Goal: Find specific page/section: Find specific page/section

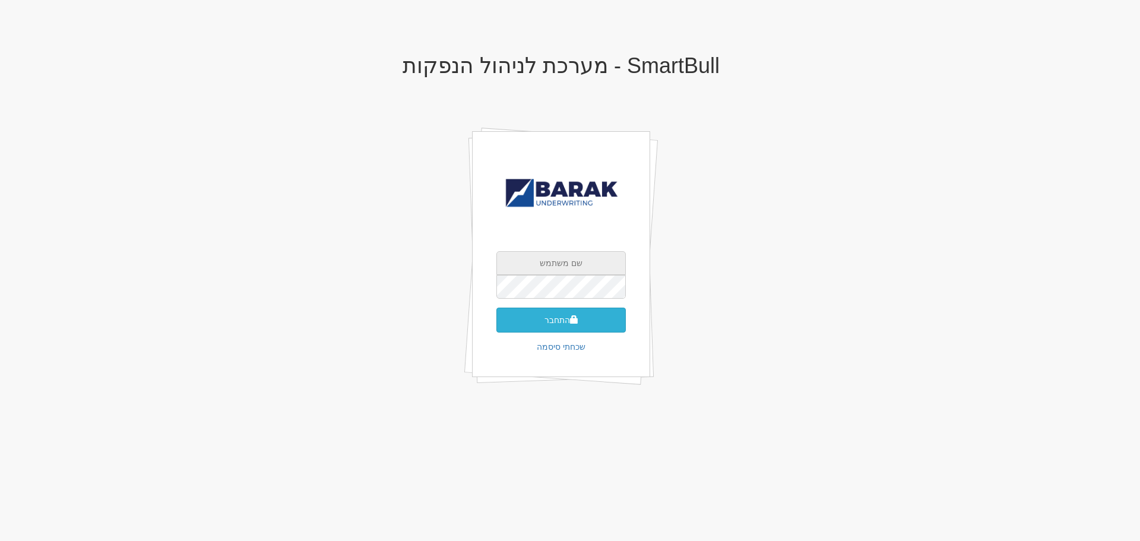
type input "ErezZ@barak-capital.co.il"
click at [536, 318] on button "התחבר" at bounding box center [560, 320] width 129 height 25
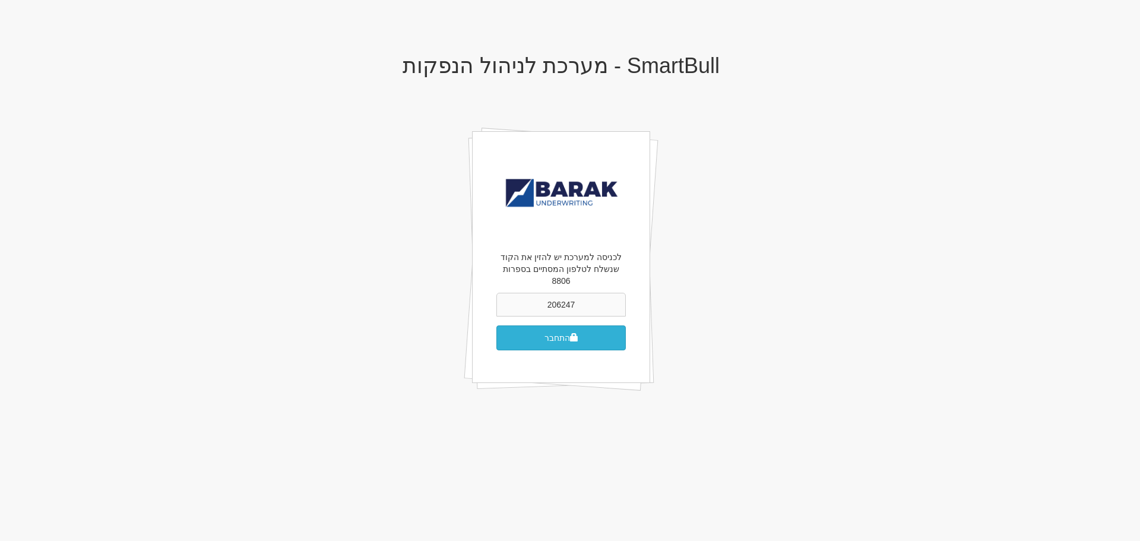
type input "206247"
click at [558, 325] on button "התחבר" at bounding box center [560, 337] width 129 height 25
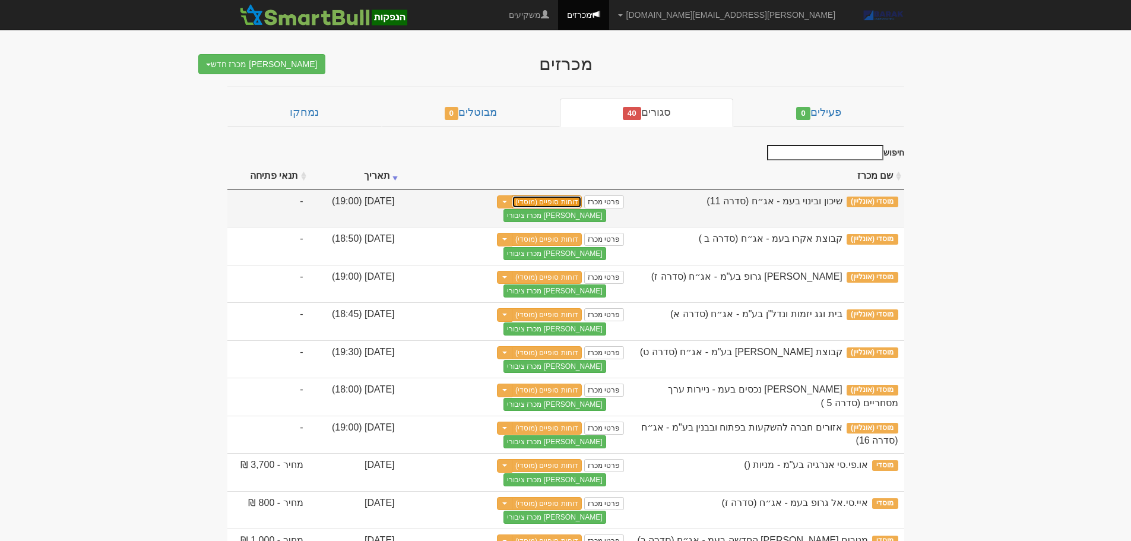
click at [566, 204] on link "דוחות סופיים (מוסדי)" at bounding box center [547, 201] width 70 height 13
